Goal: Task Accomplishment & Management: Use online tool/utility

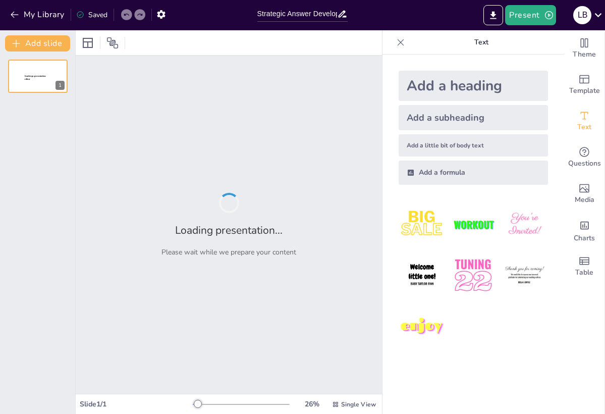
type input "Strategic Answer Development in IELTS Speaking Part 1: Aligning with Band Descr…"
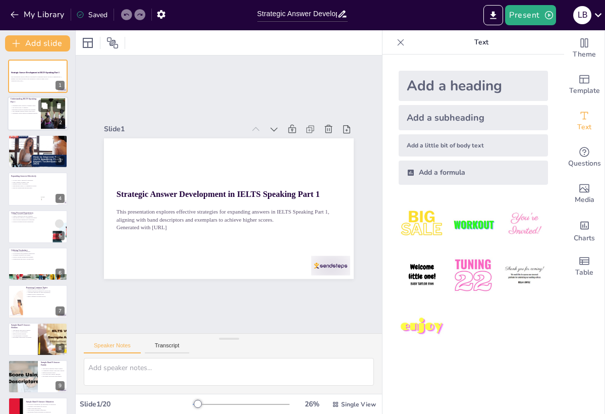
click at [30, 113] on p "Candidates should practice expanding answers." at bounding box center [24, 114] width 27 height 2
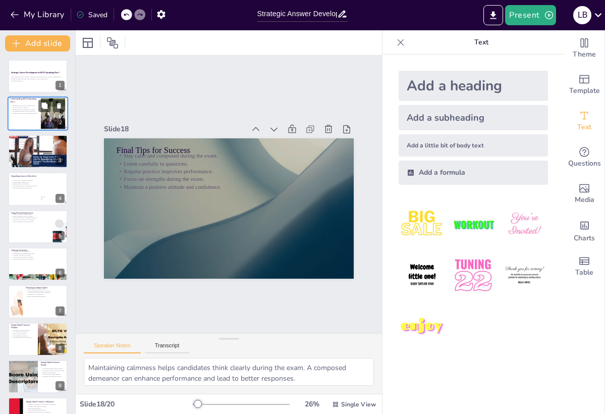
type textarea "Candidates who expand their answers demonstrate language proficiency and critic…"
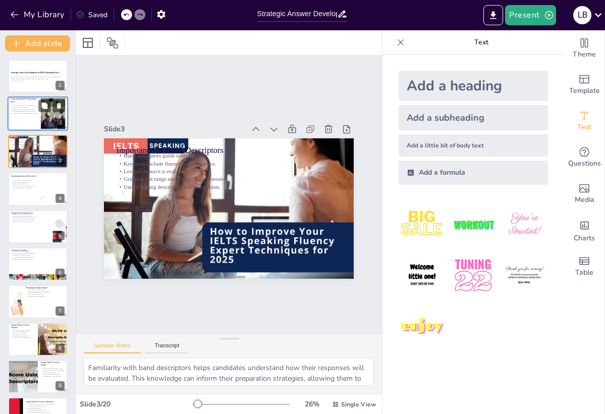
type textarea "Candidates are often asked about everyday subjects, making it essential to be c…"
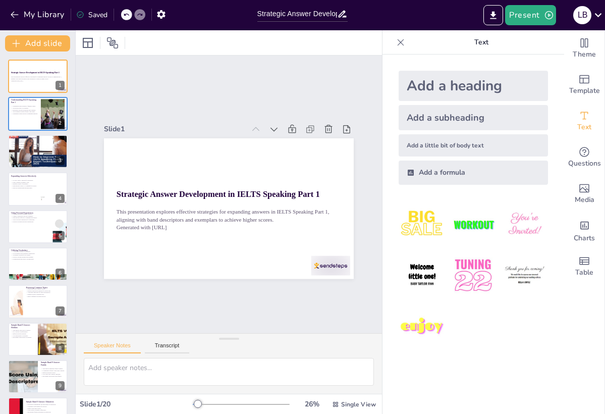
click at [397, 47] on icon at bounding box center [401, 42] width 10 height 10
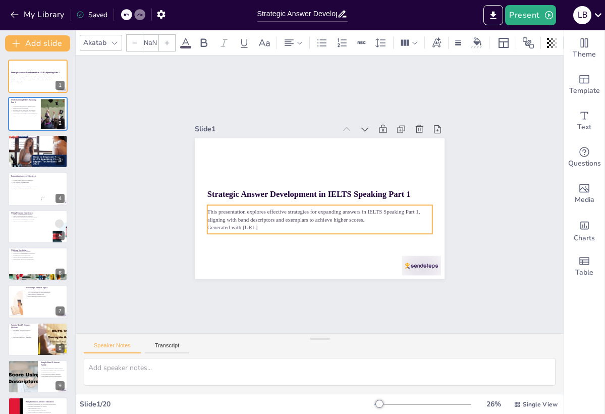
click at [230, 215] on p "This presentation explores effective strategies for expanding answers in IELTS …" at bounding box center [319, 216] width 225 height 16
type input "32"
click at [230, 215] on p "This presentation explores effective strategies for expanding answers in IELTS …" at bounding box center [317, 215] width 225 height 39
click at [230, 215] on p "This presentation explores effective strategies for expanding answers in IELTS …" at bounding box center [319, 216] width 225 height 16
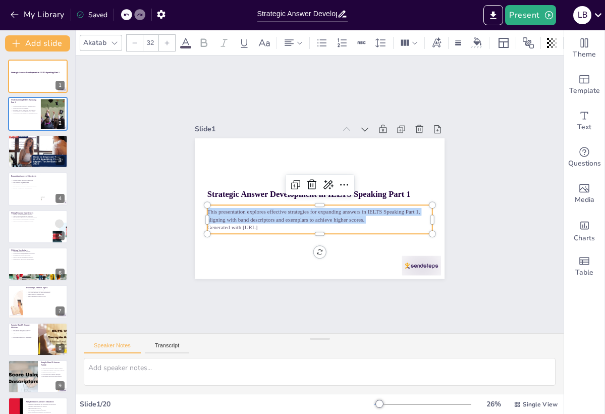
click at [233, 222] on p "This presentation explores effective strategies for expanding answers in IELTS …" at bounding box center [317, 215] width 225 height 39
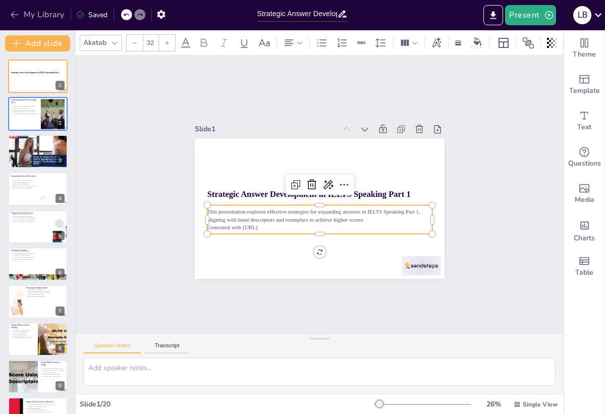
click at [15, 11] on icon "button" at bounding box center [15, 15] width 10 height 10
